Goal: Information Seeking & Learning: Check status

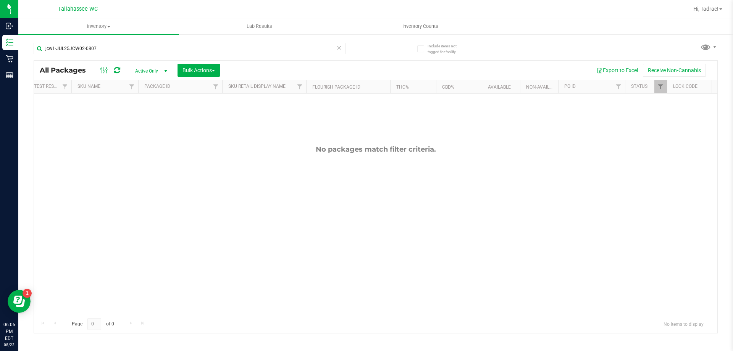
scroll to position [0, 123]
type input "j"
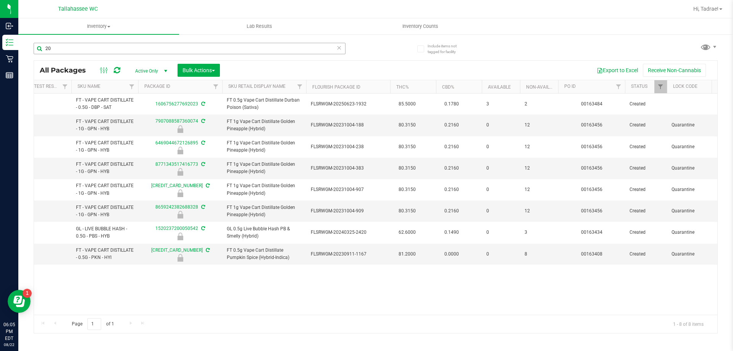
type input "2"
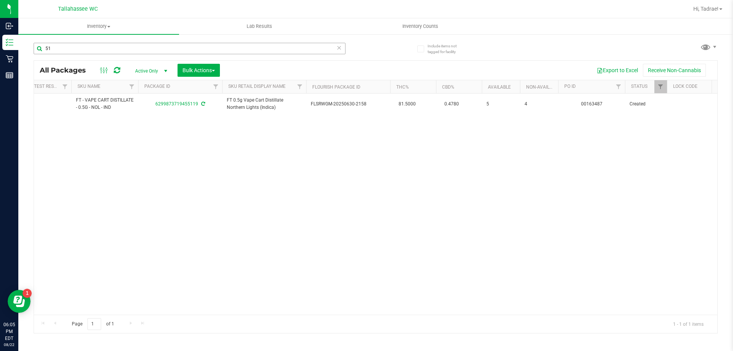
type input "5"
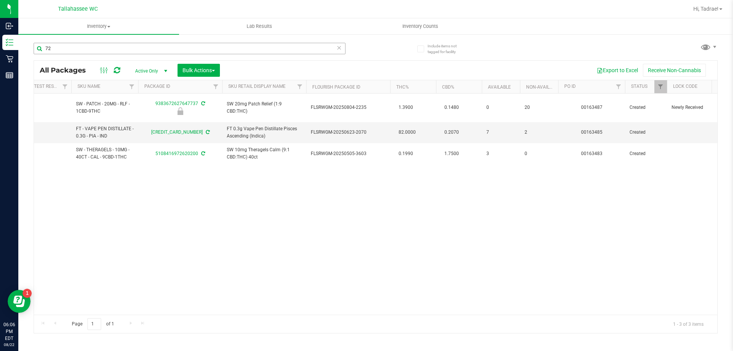
type input "7"
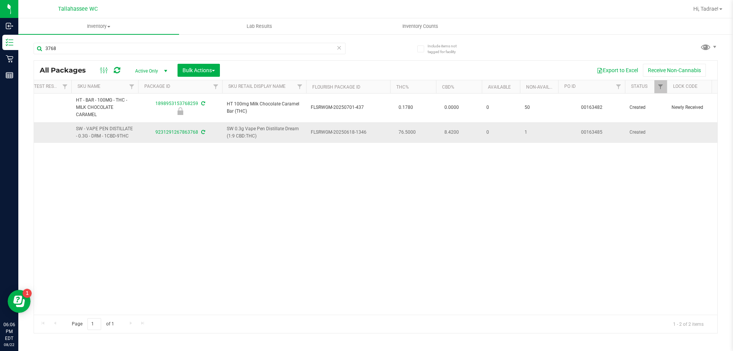
type input "3768"
click at [58, 139] on td "PASSED" at bounding box center [33, 132] width 76 height 21
drag, startPoint x: 696, startPoint y: 136, endPoint x: 690, endPoint y: 136, distance: 6.5
click at [695, 136] on td at bounding box center [695, 132] width 57 height 21
click at [64, 137] on td "PASSED" at bounding box center [33, 132] width 76 height 21
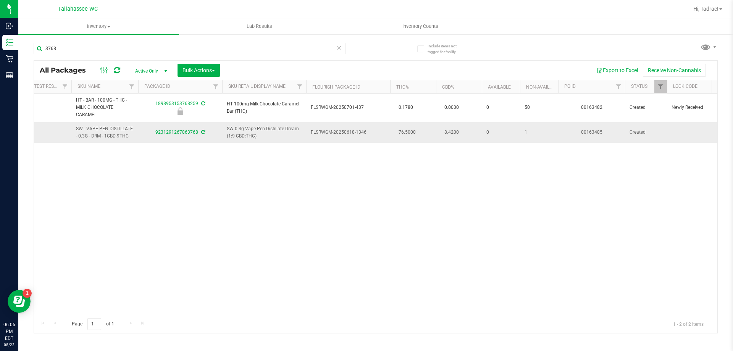
click at [73, 128] on td "SW - VAPE PEN DISTILLATE - 0.3G - DRM - 1CBD-9THC" at bounding box center [104, 132] width 67 height 21
click at [700, 5] on link "Hi, Tadrae!" at bounding box center [707, 9] width 35 height 8
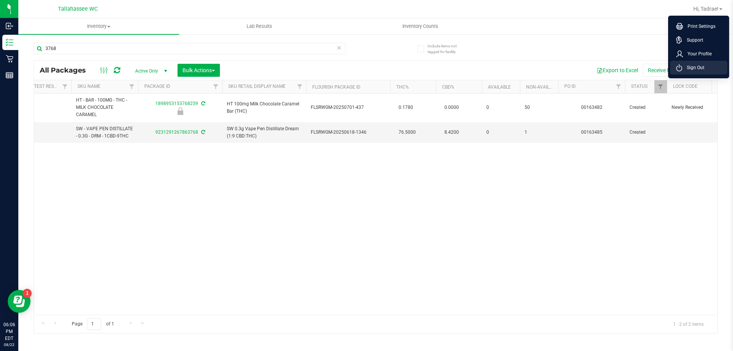
click at [691, 68] on span "Sign Out" at bounding box center [693, 68] width 22 height 8
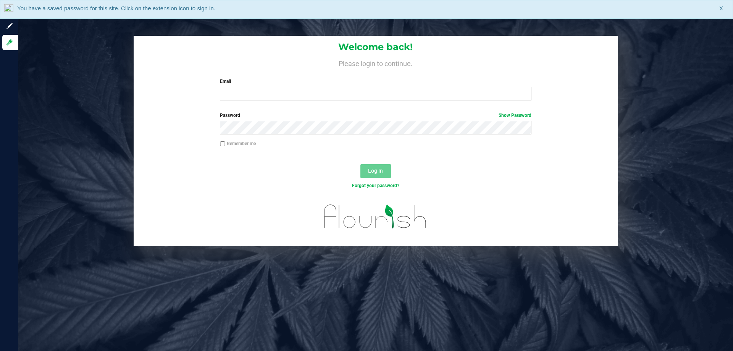
drag, startPoint x: 305, startPoint y: 86, endPoint x: 299, endPoint y: 91, distance: 8.2
click at [305, 87] on div "Email Required Please format your email correctly." at bounding box center [375, 89] width 323 height 23
click at [299, 91] on input "Email" at bounding box center [375, 94] width 311 height 14
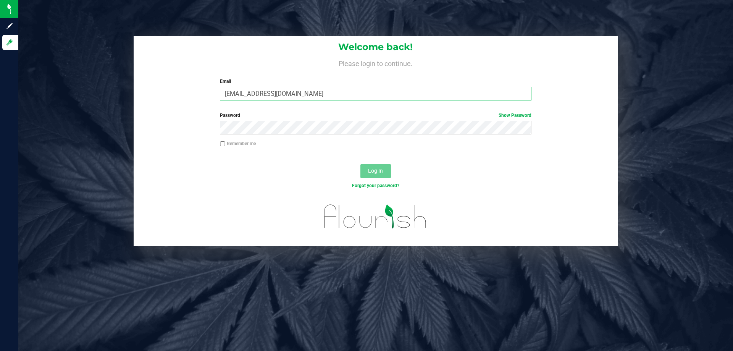
type input "[EMAIL_ADDRESS][DOMAIN_NAME]"
click at [360, 164] on button "Log In" at bounding box center [375, 171] width 31 height 14
